Goal: Task Accomplishment & Management: Manage account settings

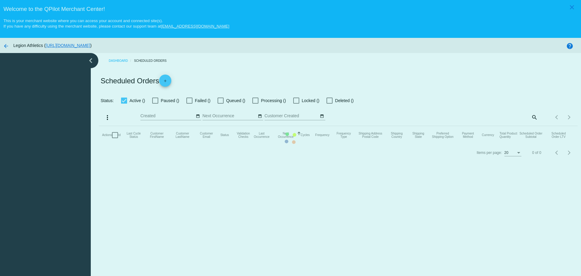
checkbox input "true"
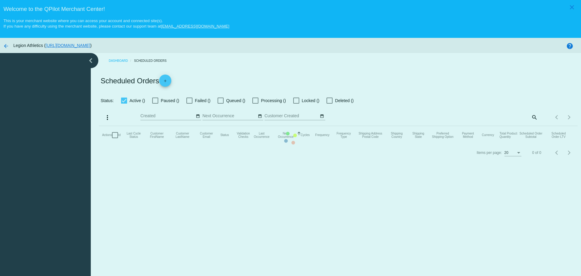
checkbox input "true"
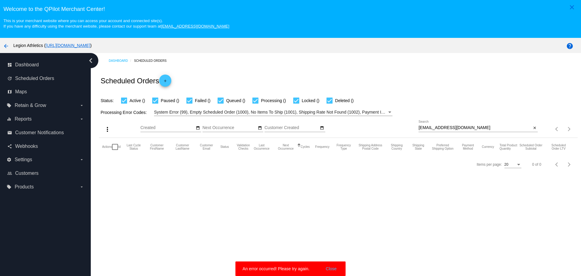
click at [463, 127] on input "[EMAIL_ADDRESS][DOMAIN_NAME]" at bounding box center [475, 127] width 113 height 5
paste input "[EMAIL_ADDRESS]"
type input "ryliebeans04@yahoo.com"
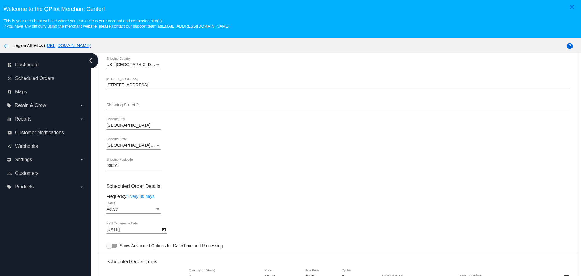
scroll to position [151, 0]
